Goal: Obtain resource: Download file/media

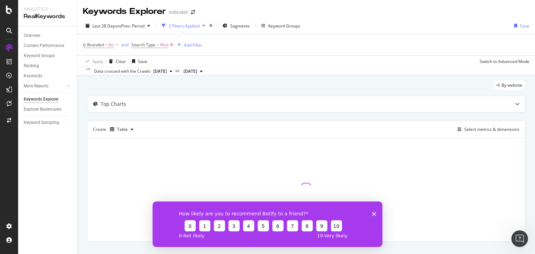
click at [172, 46] on icon at bounding box center [172, 44] width 6 height 7
click at [115, 46] on icon at bounding box center [117, 44] width 6 height 7
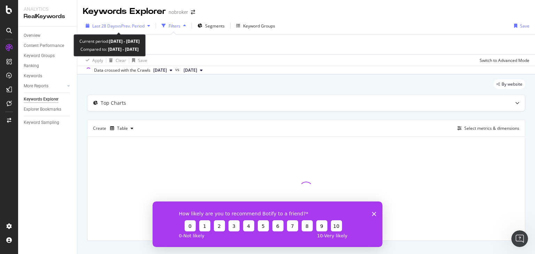
click at [106, 26] on span "Last 28 Days" at bounding box center [104, 26] width 25 height 6
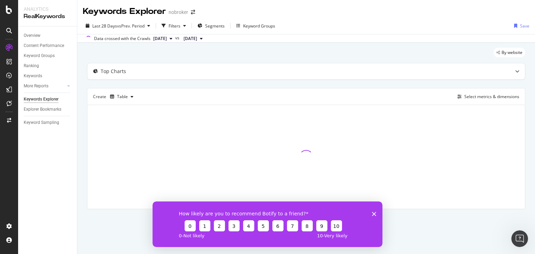
click at [265, 46] on div "By website Top Charts Create Table Select metrics & dimensions" at bounding box center [306, 138] width 458 height 191
click at [205, 27] on div "Segments" at bounding box center [210, 26] width 27 height 10
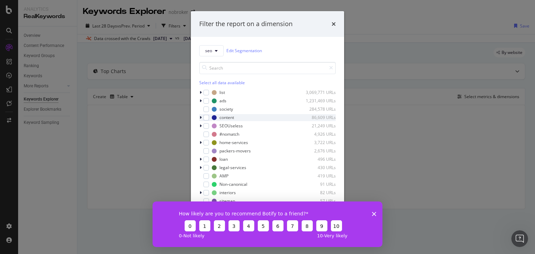
click at [199, 115] on div "modal" at bounding box center [201, 117] width 4 height 7
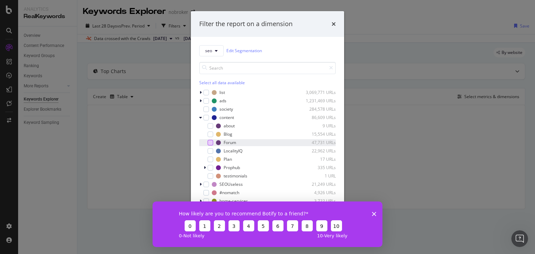
click at [209, 143] on div "modal" at bounding box center [211, 143] width 6 height 6
click at [373, 213] on icon "Close survey" at bounding box center [374, 214] width 4 height 4
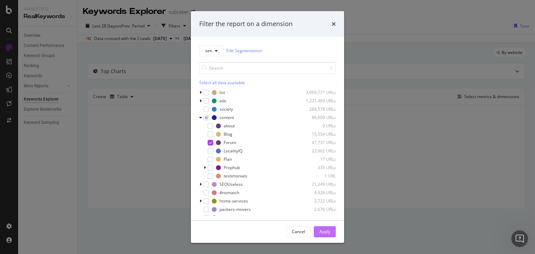
click at [322, 229] on div "Apply" at bounding box center [324, 232] width 11 height 6
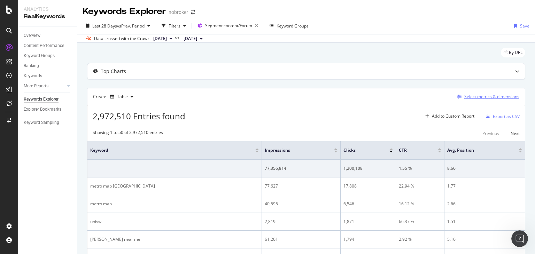
click at [479, 96] on div "Select metrics & dimensions" at bounding box center [491, 97] width 55 height 6
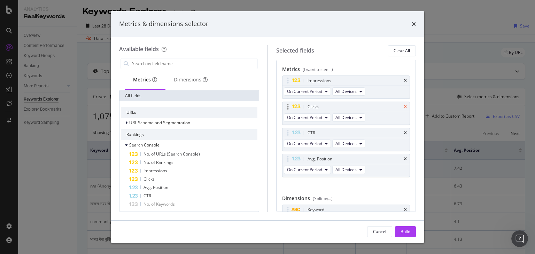
click at [404, 107] on icon "times" at bounding box center [405, 107] width 3 height 4
click at [400, 130] on div "CTR" at bounding box center [354, 133] width 96 height 7
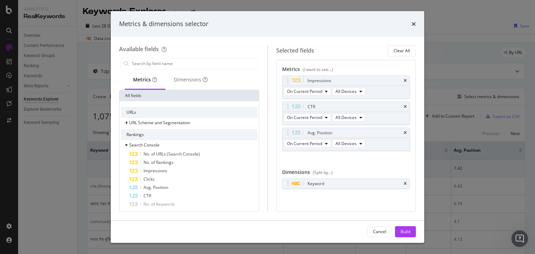
click at [400, 107] on div "CTR" at bounding box center [354, 106] width 96 height 7
click at [405, 106] on icon "times" at bounding box center [405, 107] width 3 height 4
click at [405, 131] on icon "times" at bounding box center [405, 133] width 3 height 4
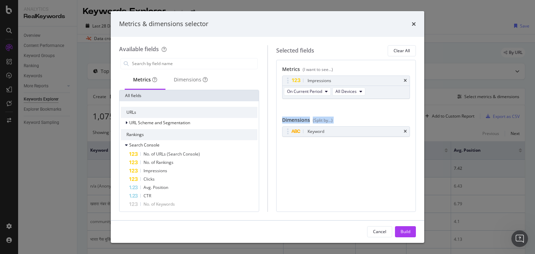
click at [405, 106] on div "Impressions On Current Period All Devices You can use this field as a metric" at bounding box center [346, 95] width 128 height 38
click at [385, 107] on div "Impressions On Current Period All Devices You can use this field as a metric" at bounding box center [346, 95] width 128 height 38
click at [405, 231] on div "Build" at bounding box center [405, 232] width 10 height 6
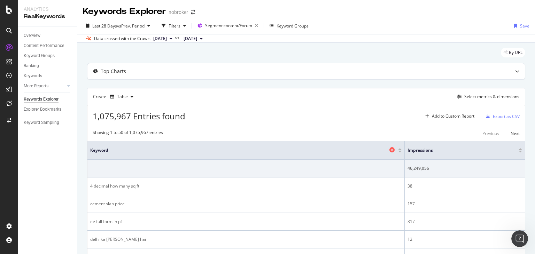
drag, startPoint x: 374, startPoint y: 144, endPoint x: 198, endPoint y: 152, distance: 176.4
click at [198, 152] on th "Keyword" at bounding box center [245, 150] width 317 height 18
drag, startPoint x: 374, startPoint y: 144, endPoint x: 185, endPoint y: 149, distance: 189.5
click at [185, 149] on th "Keyword" at bounding box center [245, 150] width 317 height 18
click at [496, 116] on div "Export as CSV" at bounding box center [506, 117] width 27 height 6
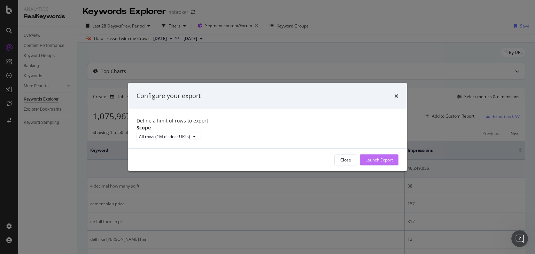
click at [372, 163] on div "Launch Export" at bounding box center [379, 160] width 28 height 6
